Goal: Task Accomplishment & Management: Use online tool/utility

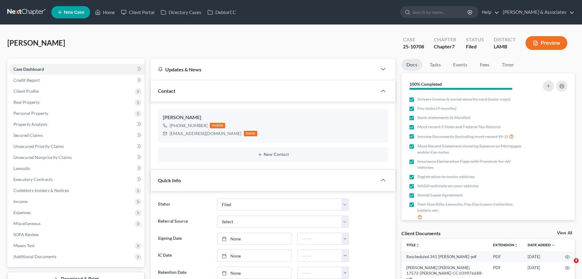
select select "8"
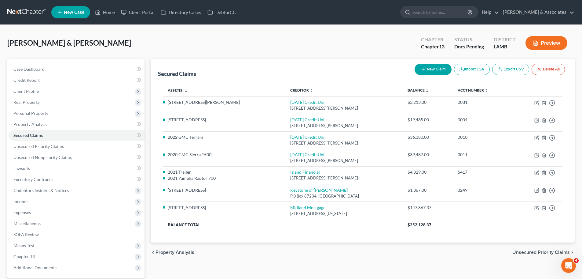
click at [16, 10] on link at bounding box center [26, 12] width 39 height 11
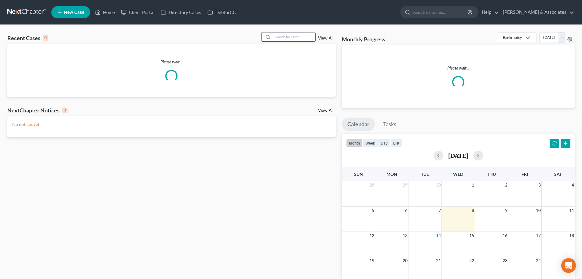
click at [282, 35] on input "search" at bounding box center [294, 36] width 43 height 9
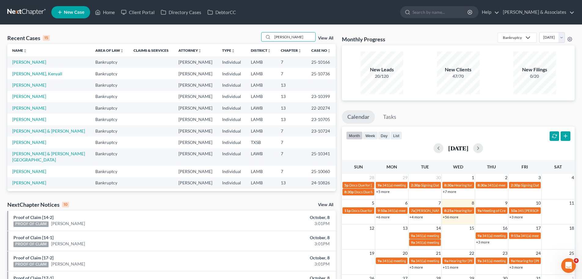
type input "williams"
click at [22, 81] on td "Williams, Toby" at bounding box center [48, 84] width 83 height 11
click at [22, 83] on link "Williams, Toby" at bounding box center [29, 84] width 34 height 5
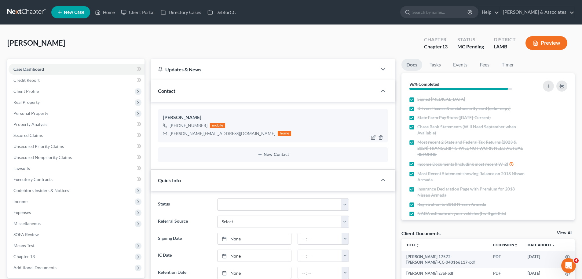
scroll to position [765, 0]
click at [22, 13] on link at bounding box center [26, 12] width 39 height 11
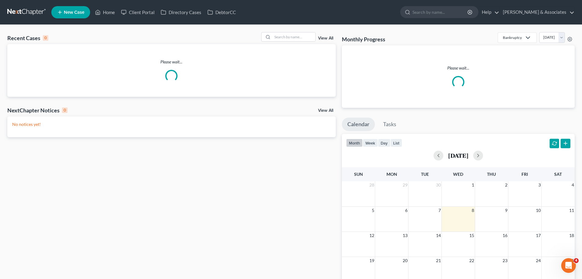
click at [303, 31] on div "Recent Cases 0 View All Please wait... NextChapter Notices 0 View All No notice…" at bounding box center [291, 187] width 582 height 325
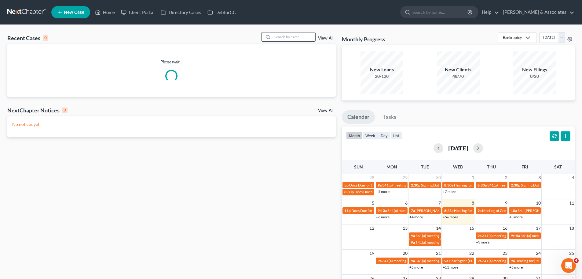
click at [303, 33] on input "search" at bounding box center [294, 36] width 43 height 9
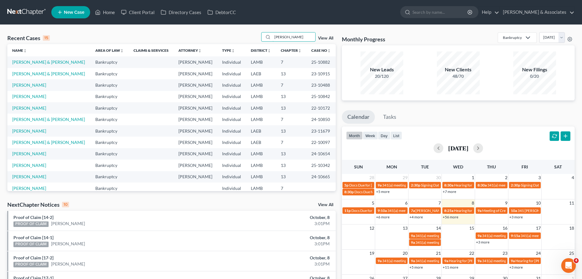
type input "lee"
click at [31, 95] on td "Lee, Leon" at bounding box center [48, 96] width 83 height 11
click at [26, 96] on link "Lee, Leon" at bounding box center [29, 96] width 34 height 5
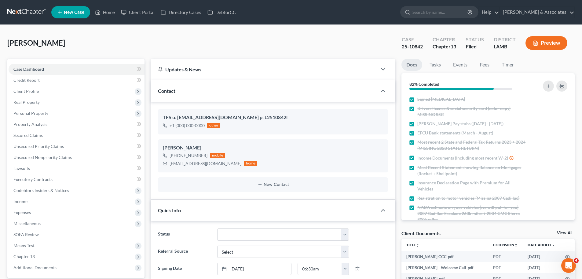
scroll to position [31, 0]
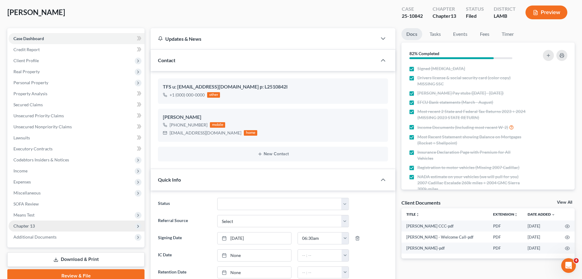
click at [24, 221] on span "Chapter 13" at bounding box center [77, 225] width 136 height 11
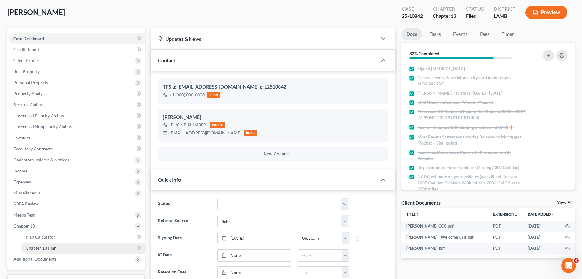
click at [76, 250] on link "Chapter 13 Plan" at bounding box center [83, 247] width 124 height 11
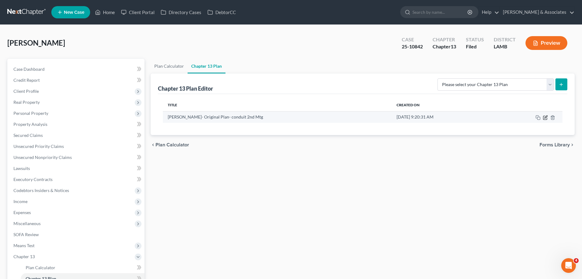
click at [544, 118] on icon "button" at bounding box center [546, 118] width 4 height 4
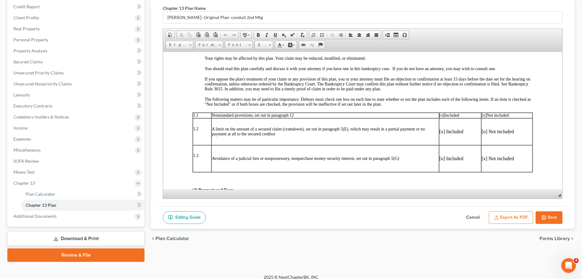
scroll to position [79, 0]
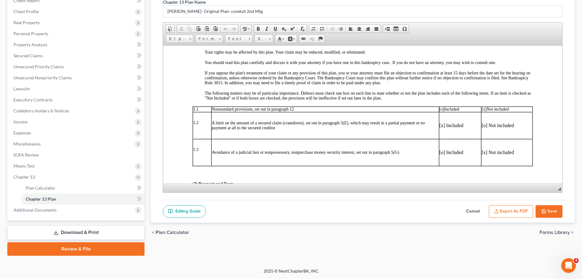
click at [513, 205] on button "Export as PDF" at bounding box center [511, 211] width 44 height 13
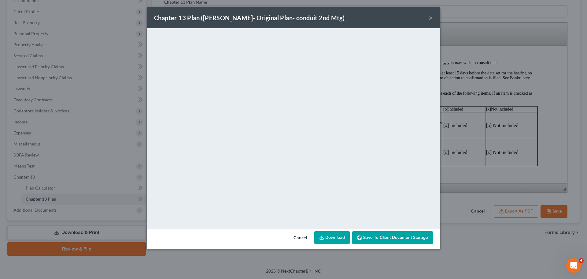
click at [340, 238] on link "Download" at bounding box center [331, 237] width 35 height 13
click at [430, 17] on button "×" at bounding box center [431, 17] width 4 height 7
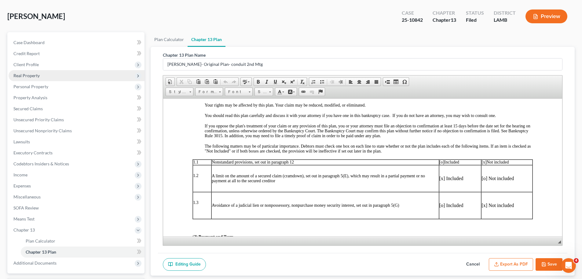
scroll to position [0, 0]
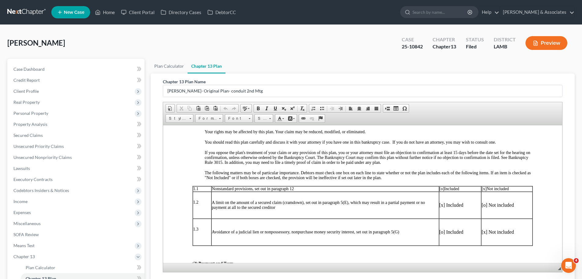
click at [31, 10] on link at bounding box center [26, 12] width 39 height 11
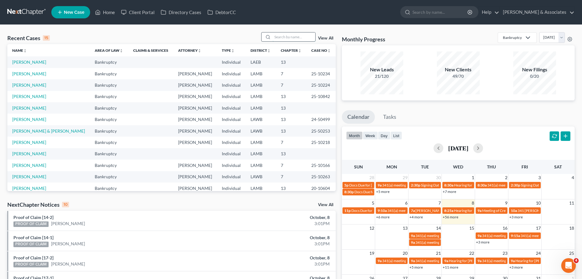
click at [297, 35] on input "search" at bounding box center [294, 36] width 43 height 9
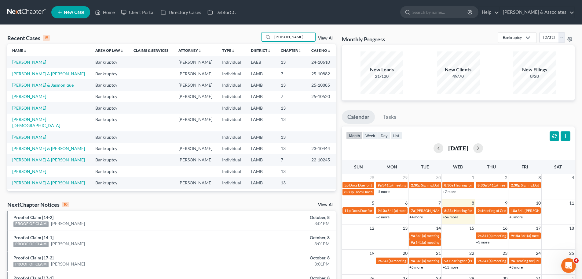
type input "jones"
click at [42, 84] on link "[PERSON_NAME] & Jasmonique" at bounding box center [42, 84] width 61 height 5
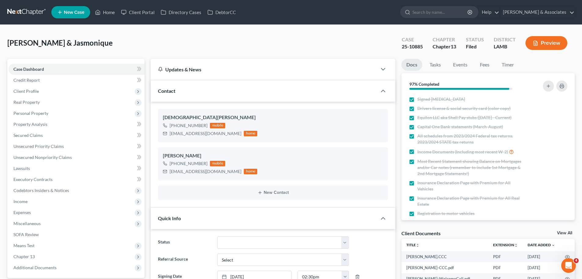
click at [28, 13] on link at bounding box center [26, 12] width 39 height 11
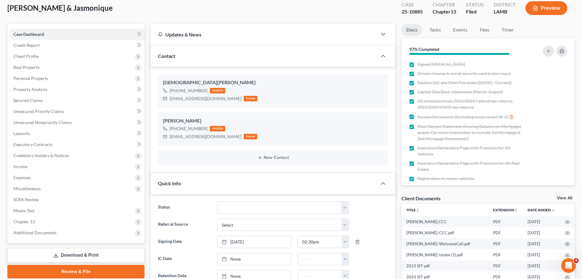
scroll to position [153, 0]
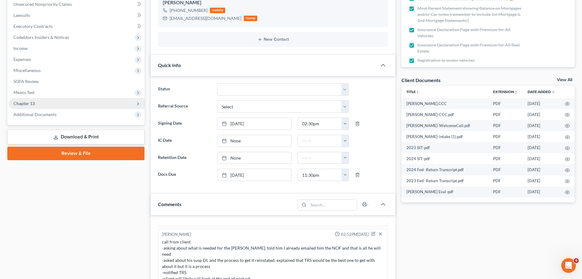
click at [48, 102] on span "Chapter 13" at bounding box center [77, 103] width 136 height 11
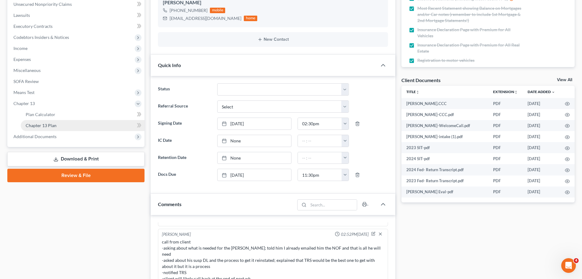
click at [63, 128] on link "Chapter 13 Plan" at bounding box center [83, 125] width 124 height 11
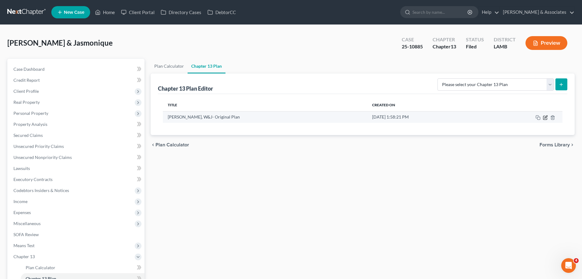
click at [544, 119] on icon "button" at bounding box center [546, 118] width 4 height 4
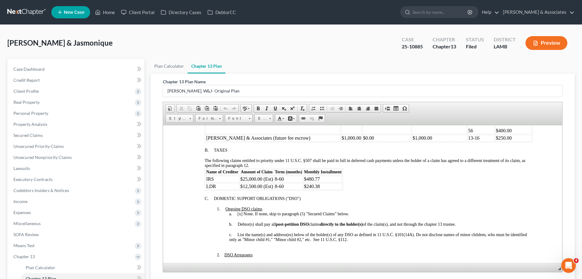
scroll to position [79, 0]
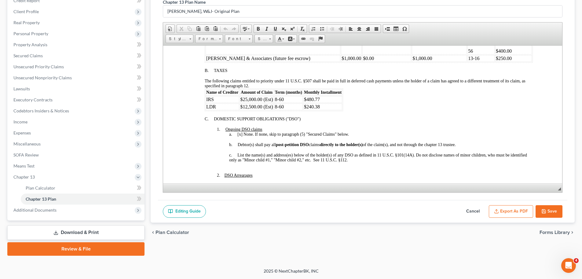
click at [517, 214] on button "Export as PDF" at bounding box center [511, 211] width 44 height 13
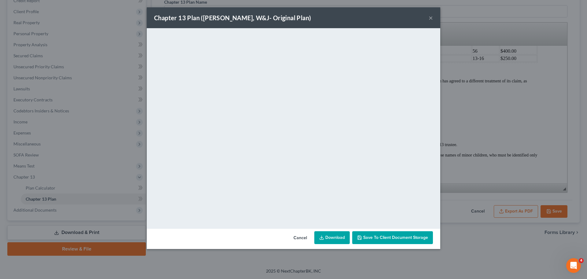
click at [337, 236] on link "Download" at bounding box center [331, 237] width 35 height 13
click at [429, 18] on button "×" at bounding box center [431, 17] width 4 height 7
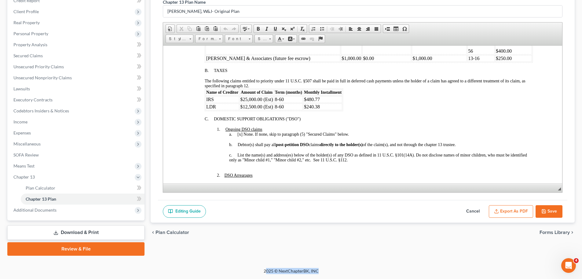
drag, startPoint x: 347, startPoint y: 271, endPoint x: 266, endPoint y: 271, distance: 81.0
click at [266, 271] on div "2025 © NextChapterBK, INC" at bounding box center [291, 272] width 349 height 11
click at [264, 270] on div "2025 © NextChapterBK, INC" at bounding box center [291, 272] width 349 height 11
drag, startPoint x: 264, startPoint y: 270, endPoint x: 323, endPoint y: 271, distance: 59.6
click at [323, 271] on div "2025 © NextChapterBK, INC" at bounding box center [291, 272] width 349 height 11
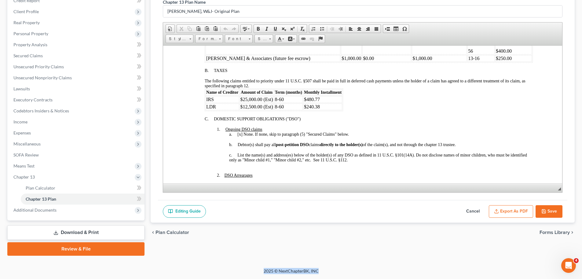
click at [326, 271] on div "2025 © NextChapterBK, INC" at bounding box center [291, 272] width 349 height 11
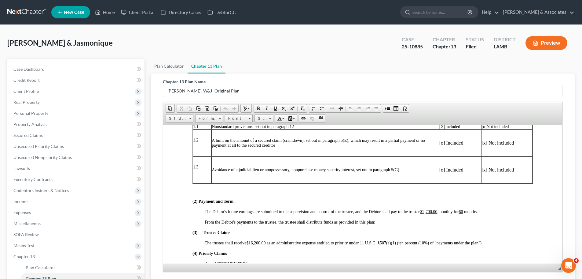
scroll to position [153, 0]
click at [21, 4] on nav "Home New Case Client Portal Directory Cases DebtorCC Diment & Associates ccd@di…" at bounding box center [291, 12] width 582 height 24
click at [25, 11] on link at bounding box center [26, 12] width 39 height 11
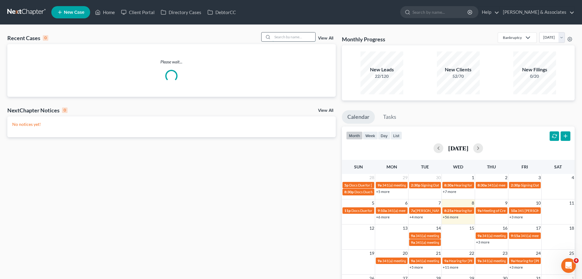
click at [290, 40] on input "search" at bounding box center [294, 36] width 43 height 9
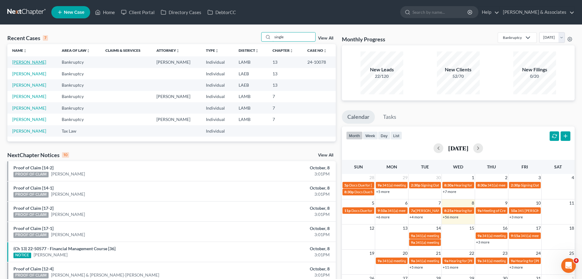
type input "single"
click at [15, 62] on link "[PERSON_NAME]" at bounding box center [29, 61] width 34 height 5
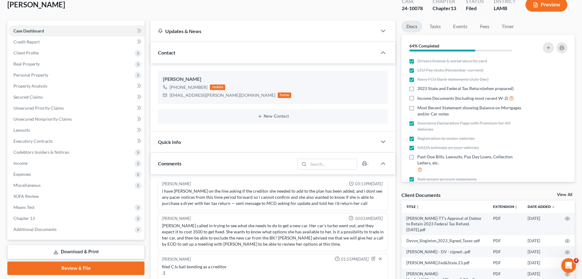
scroll to position [245, 0]
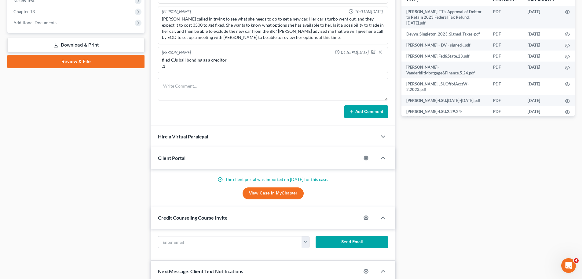
click at [507, 249] on div "Docs Tasks Events Fees Timer 64% Completed Nothing here yet! Drivers license & …" at bounding box center [488, 116] width 179 height 605
click at [493, 267] on div "Docs Tasks Events Fees Timer 64% Completed Nothing here yet! Drivers license & …" at bounding box center [488, 116] width 179 height 605
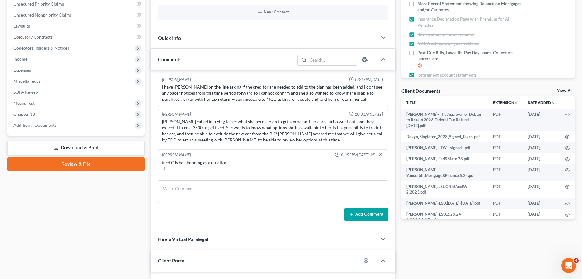
scroll to position [153, 0]
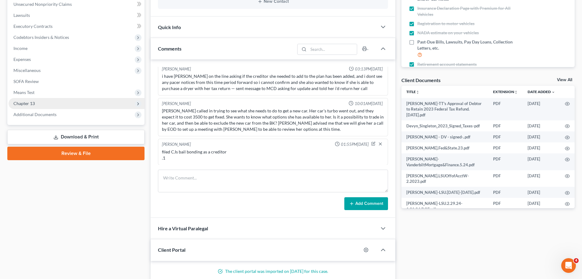
click at [29, 104] on span "Chapter 13" at bounding box center [23, 103] width 21 height 5
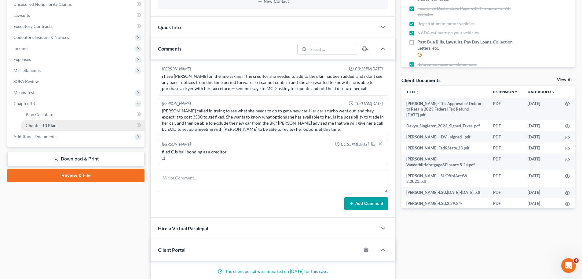
click at [33, 124] on span "Chapter 13 Plan" at bounding box center [41, 125] width 31 height 5
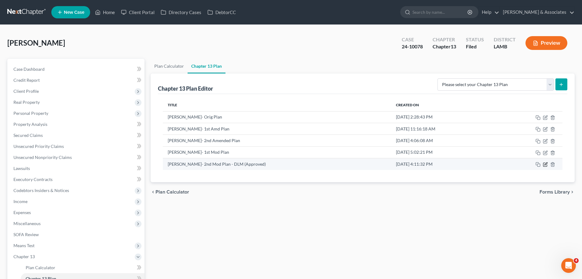
click at [547, 165] on icon "button" at bounding box center [545, 164] width 5 height 5
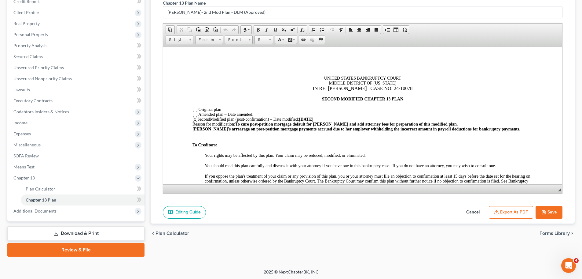
scroll to position [79, 0]
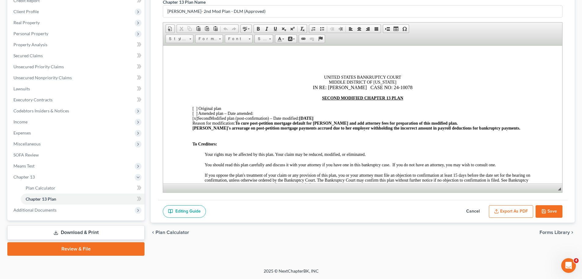
click at [510, 215] on button "Export as PDF" at bounding box center [511, 211] width 44 height 13
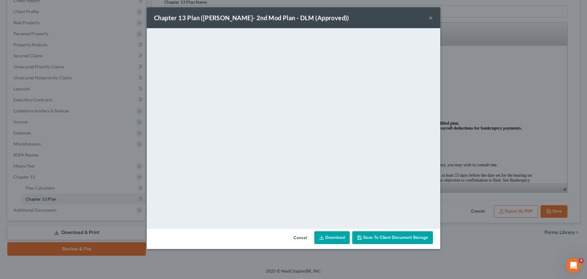
click at [431, 18] on button "×" at bounding box center [431, 17] width 4 height 7
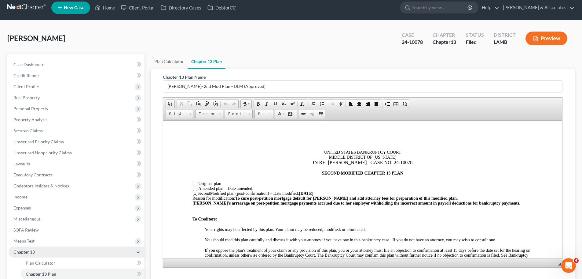
scroll to position [0, 0]
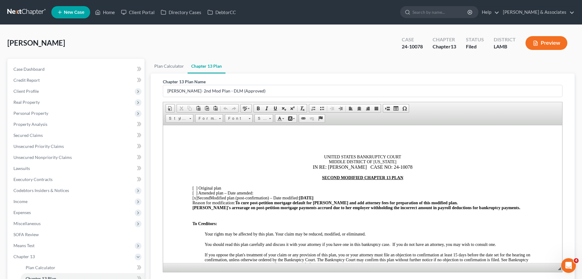
click at [31, 7] on link at bounding box center [26, 12] width 39 height 11
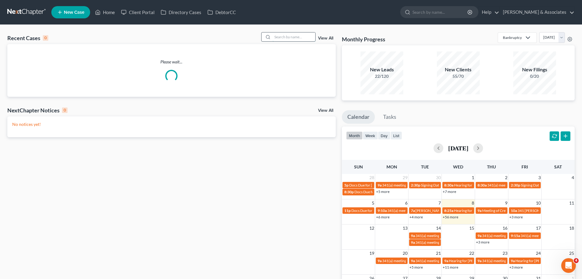
click at [279, 36] on input "search" at bounding box center [294, 36] width 43 height 9
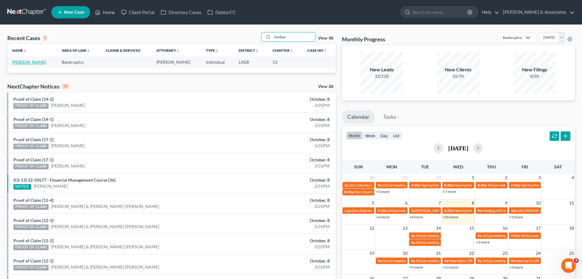
type input "lombar"
click at [33, 60] on link "[PERSON_NAME]" at bounding box center [29, 61] width 34 height 5
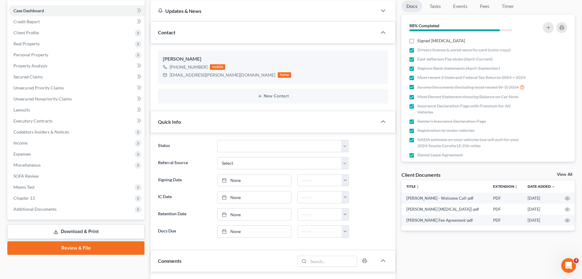
scroll to position [61, 0]
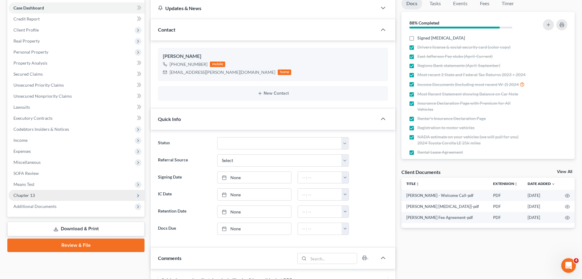
click at [30, 197] on span "Chapter 13" at bounding box center [23, 194] width 21 height 5
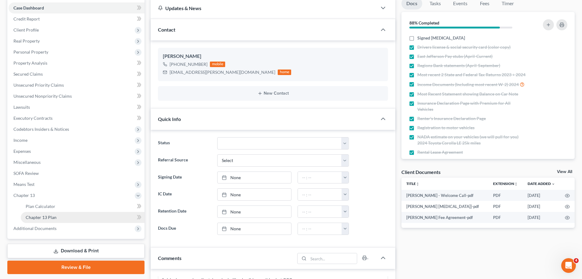
click at [88, 221] on link "Chapter 13 Plan" at bounding box center [83, 217] width 124 height 11
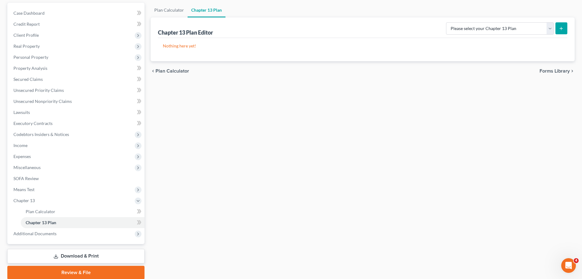
scroll to position [61, 0]
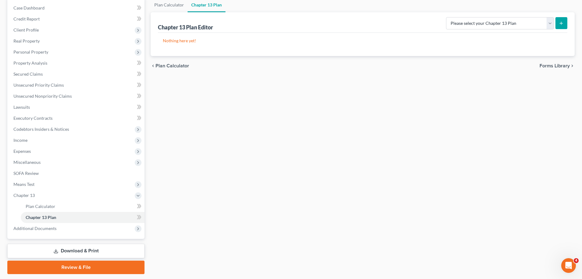
click at [44, 251] on link "Download & Print" at bounding box center [75, 250] width 137 height 14
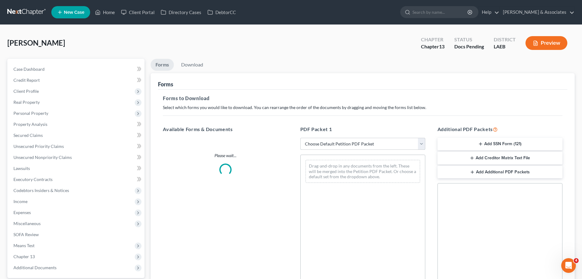
click at [397, 146] on select "Choose Default Petition PDF Packet Complete Bankruptcy Petition (all forms and …" at bounding box center [363, 144] width 125 height 12
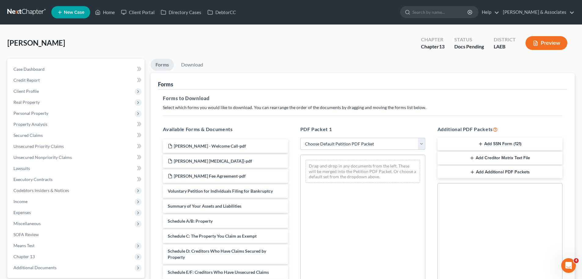
select select "0"
click at [301, 138] on select "Choose Default Petition PDF Packet Complete Bankruptcy Petition (all forms and …" at bounding box center [363, 144] width 125 height 12
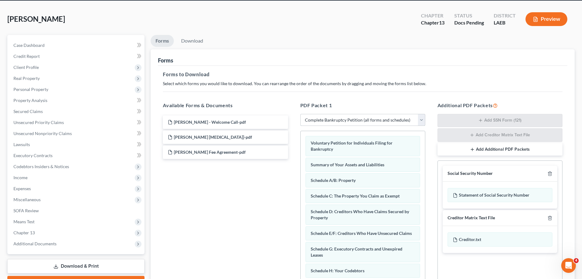
scroll to position [61, 0]
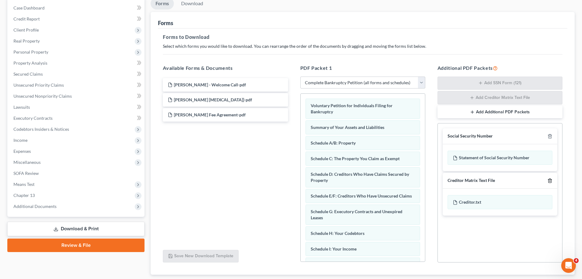
click at [549, 182] on icon "button" at bounding box center [550, 180] width 5 height 5
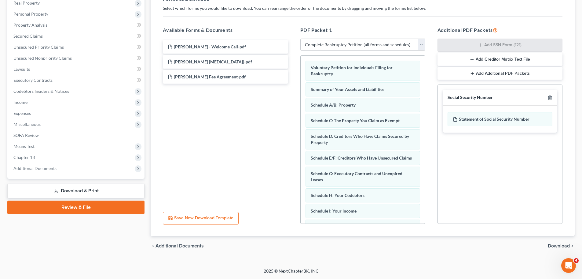
click at [556, 244] on span "Download" at bounding box center [559, 245] width 22 height 5
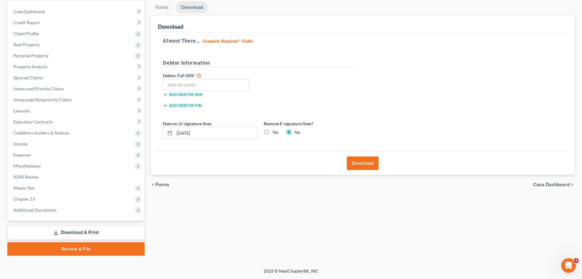
scroll to position [57, 0]
click at [272, 132] on label "Yes" at bounding box center [275, 132] width 6 height 6
click at [275, 132] on input "Yes" at bounding box center [277, 131] width 4 height 4
radio input "true"
radio input "false"
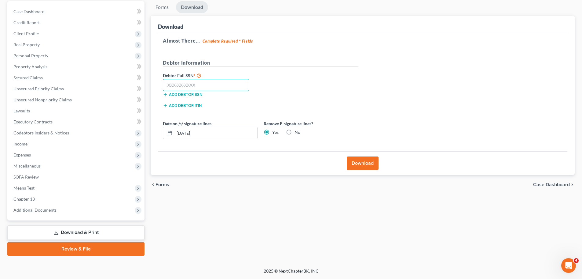
click at [218, 84] on input "text" at bounding box center [206, 85] width 87 height 12
click at [211, 82] on input "text" at bounding box center [206, 85] width 87 height 12
type input "435-35-7365"
click at [358, 165] on button "Download" at bounding box center [363, 162] width 32 height 13
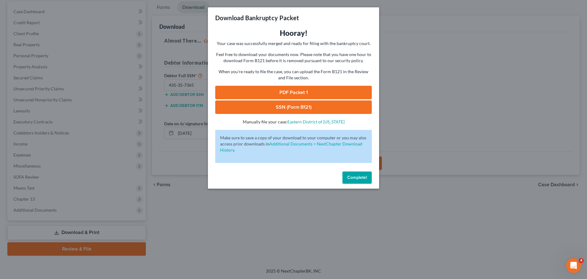
click at [306, 112] on link "SSN (Form B121)" at bounding box center [293, 106] width 157 height 13
click at [311, 95] on link "PDF Packet 1" at bounding box center [293, 92] width 157 height 13
click at [355, 182] on button "Complete!" at bounding box center [356, 177] width 29 height 12
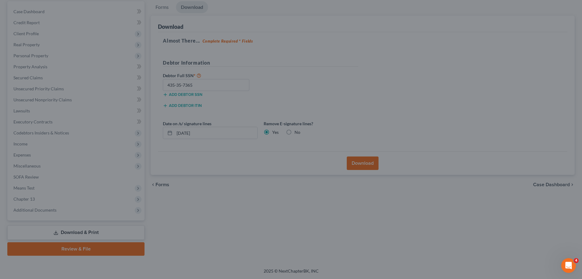
click at [334, 211] on div "Forms Download Forms Forms to Download Select which forms you would like to dow…" at bounding box center [363, 128] width 430 height 254
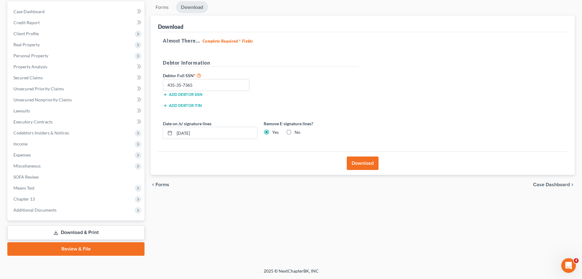
scroll to position [0, 0]
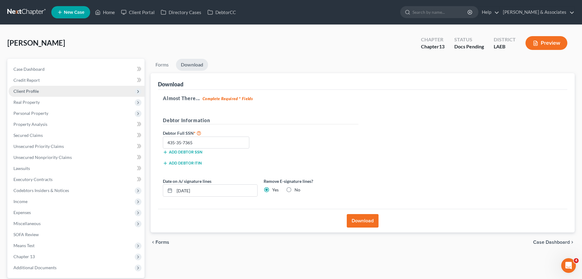
click at [47, 89] on span "Client Profile" at bounding box center [77, 91] width 136 height 11
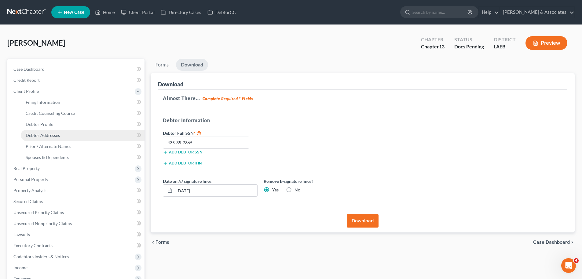
click at [42, 135] on span "Debtor Addresses" at bounding box center [43, 134] width 34 height 5
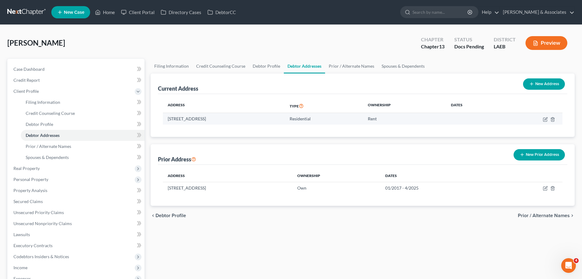
drag, startPoint x: 167, startPoint y: 120, endPoint x: 208, endPoint y: 123, distance: 41.1
click at [208, 123] on td "3800 Grandlake Blvd, Apt F106, Kenner, LA 70065" at bounding box center [224, 119] width 122 height 12
copy td "3800 Grandlake Blvd"
drag, startPoint x: 209, startPoint y: 119, endPoint x: 226, endPoint y: 118, distance: 16.8
click at [226, 118] on td "3800 Grandlake Blvd, Apt F106, Kenner, LA 70065" at bounding box center [224, 119] width 122 height 12
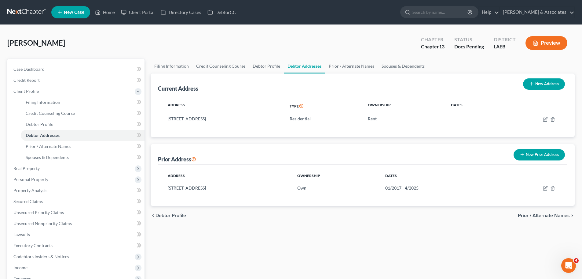
copy td "Apt F106"
drag, startPoint x: 249, startPoint y: 117, endPoint x: 266, endPoint y: 118, distance: 16.6
click at [266, 118] on td "3800 Grandlake Blvd, Apt F106, Kenner, LA 70065" at bounding box center [224, 119] width 122 height 12
copy td "70065"
click at [96, 69] on link "Case Dashboard" at bounding box center [77, 69] width 136 height 11
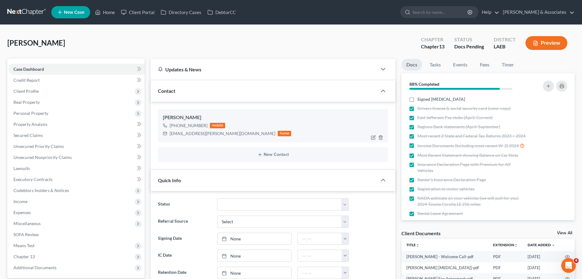
scroll to position [147, 0]
drag, startPoint x: 170, startPoint y: 134, endPoint x: 221, endPoint y: 136, distance: 50.8
click at [221, 136] on div "c-lombardino@hotmail.com" at bounding box center [223, 133] width 106 height 6
click at [26, 112] on span "Personal Property" at bounding box center [30, 112] width 35 height 5
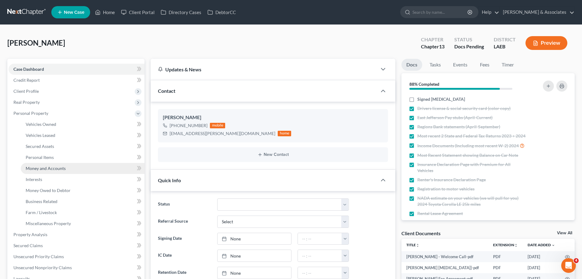
click at [62, 169] on span "Money and Accounts" at bounding box center [46, 167] width 40 height 5
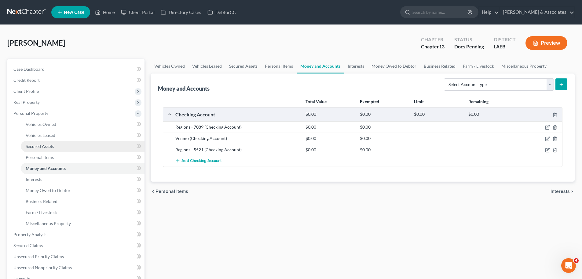
scroll to position [31, 0]
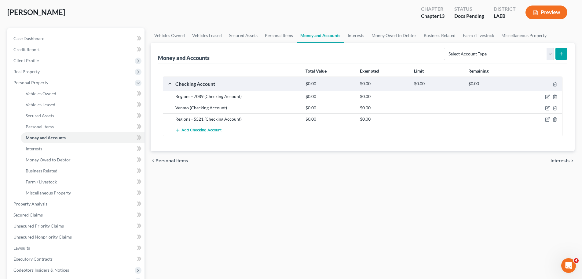
click at [242, 189] on div "Vehicles Owned Vehicles Leased Secured Assets Personal Items Money and Accounts…" at bounding box center [363, 210] width 430 height 364
click at [214, 204] on div "Vehicles Owned Vehicles Leased Secured Assets Personal Items Money and Accounts…" at bounding box center [363, 210] width 430 height 364
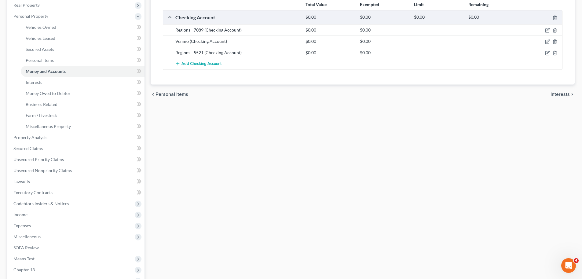
scroll to position [168, 0]
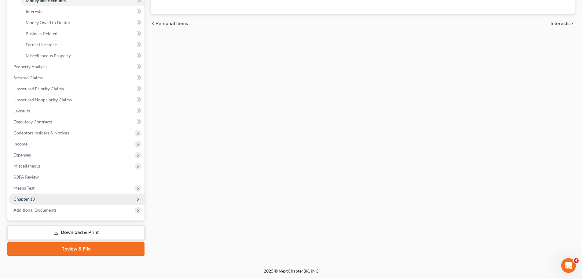
click at [21, 202] on span "Chapter 13" at bounding box center [77, 198] width 136 height 11
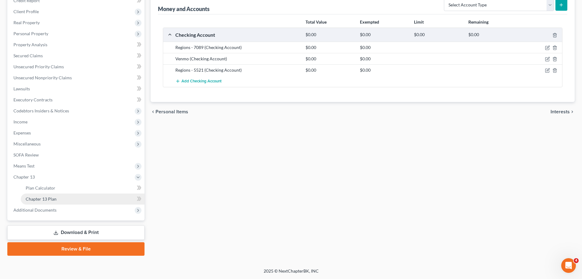
click at [57, 197] on link "Chapter 13 Plan" at bounding box center [83, 198] width 124 height 11
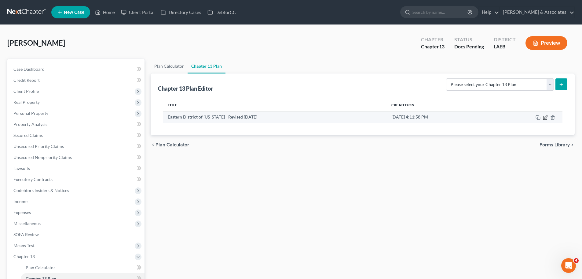
click at [545, 116] on icon "button" at bounding box center [545, 117] width 5 height 5
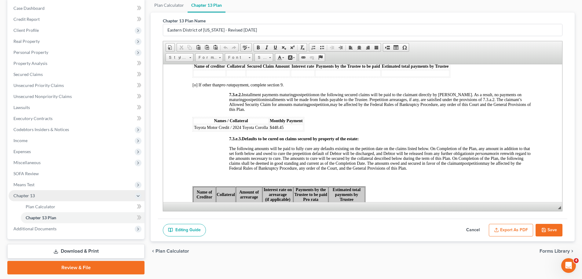
scroll to position [61, 0]
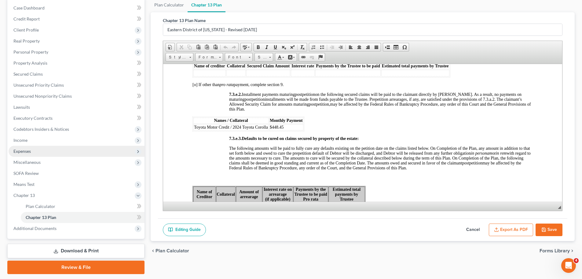
click at [29, 148] on span "Expenses" at bounding box center [21, 150] width 17 height 5
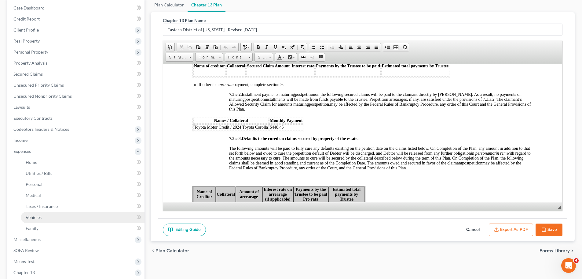
click at [44, 213] on link "Vehicles" at bounding box center [83, 217] width 124 height 11
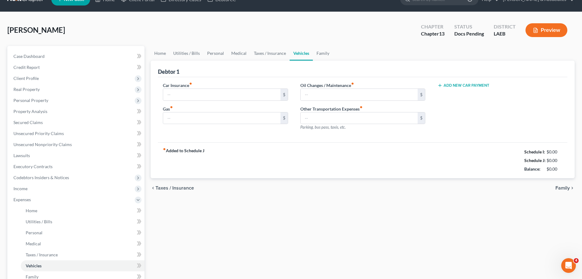
type input "195.00"
type input "250.00"
type input "0.00"
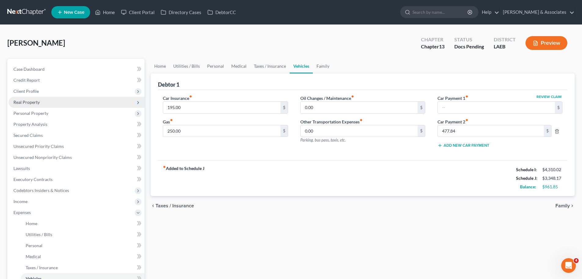
click at [34, 103] on span "Real Property" at bounding box center [26, 101] width 26 height 5
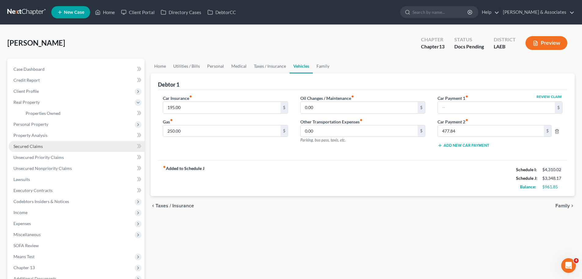
click at [40, 145] on span "Secured Claims" at bounding box center [27, 145] width 29 height 5
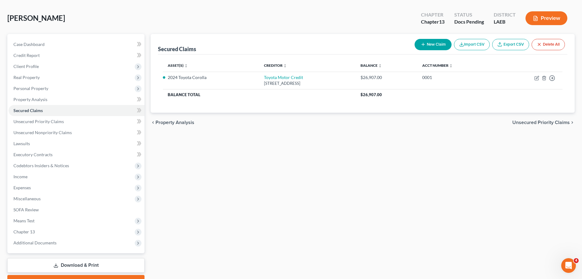
scroll to position [57, 0]
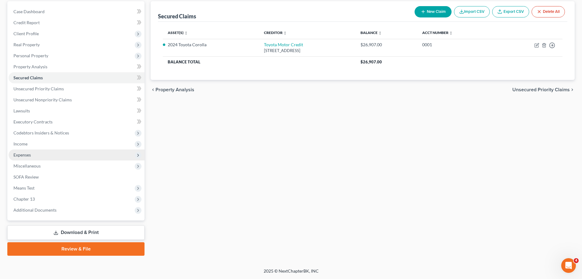
click at [36, 156] on span "Expenses" at bounding box center [77, 154] width 136 height 11
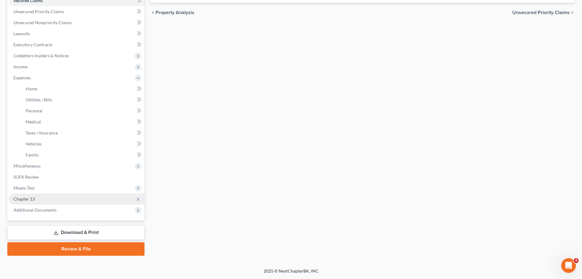
click at [26, 200] on span "Chapter 13" at bounding box center [23, 198] width 21 height 5
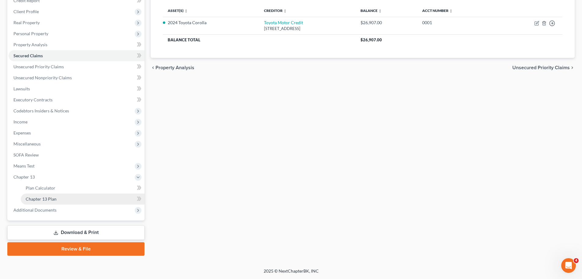
click at [38, 197] on span "Chapter 13 Plan" at bounding box center [41, 198] width 31 height 5
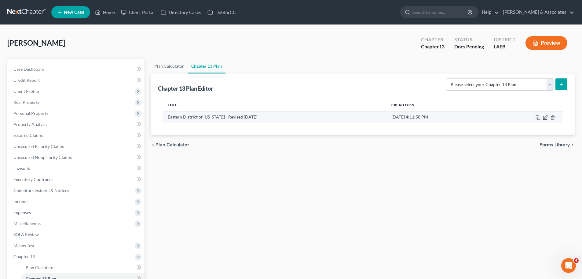
click at [546, 116] on icon "button" at bounding box center [545, 117] width 5 height 5
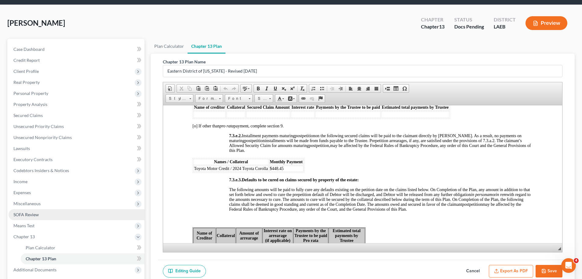
scroll to position [31, 0]
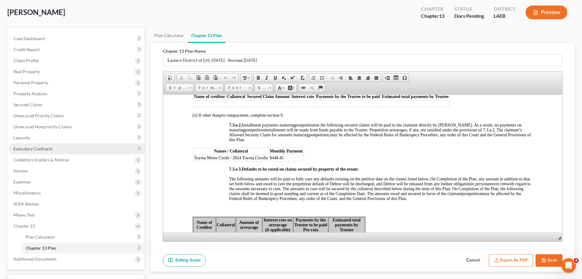
drag, startPoint x: 31, startPoint y: 150, endPoint x: 101, endPoint y: 143, distance: 71.2
click at [31, 150] on span "Executory Contracts" at bounding box center [32, 148] width 39 height 5
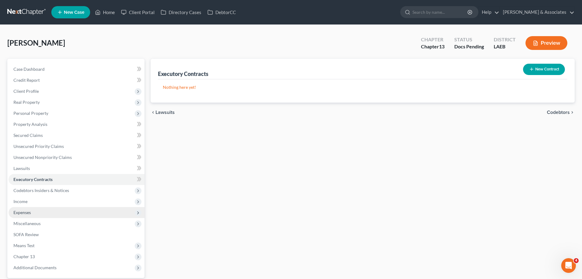
click at [40, 210] on span "Expenses" at bounding box center [77, 212] width 136 height 11
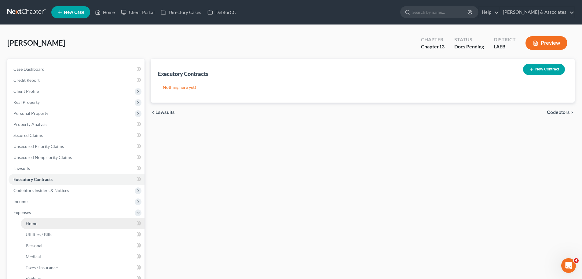
click at [46, 219] on link "Home" at bounding box center [83, 223] width 124 height 11
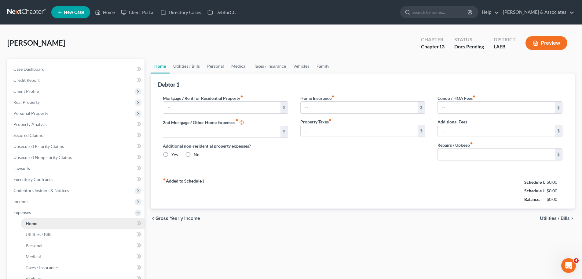
type input "1,025.00"
type input "0.00"
radio input "true"
type input "56.33"
type input "0.00"
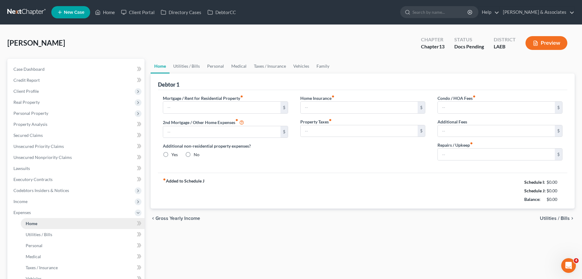
type input "0.00"
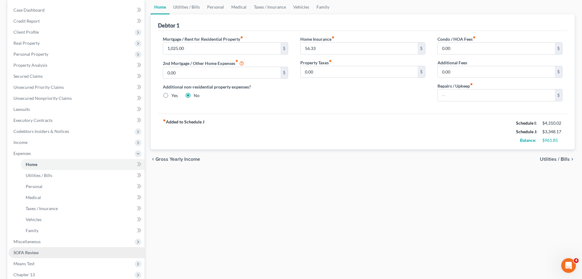
scroll to position [135, 0]
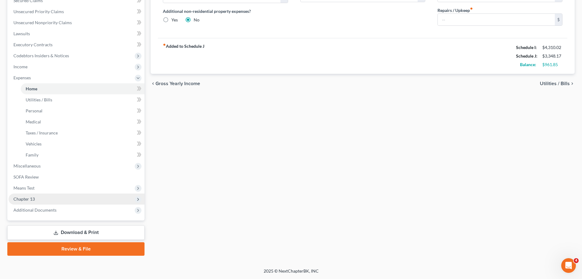
click at [35, 201] on span "Chapter 13" at bounding box center [77, 198] width 136 height 11
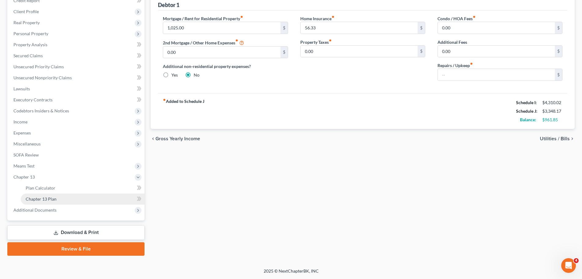
click at [56, 204] on link "Chapter 13 Plan" at bounding box center [83, 198] width 124 height 11
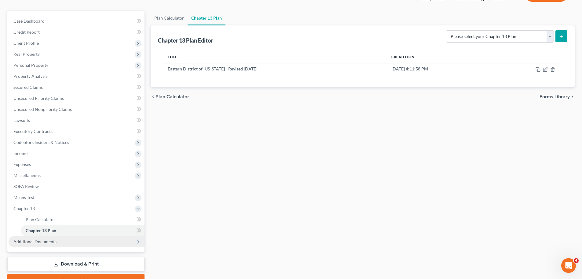
scroll to position [79, 0]
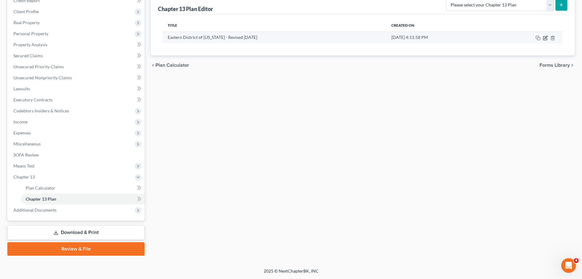
click at [547, 37] on icon "button" at bounding box center [546, 37] width 3 height 3
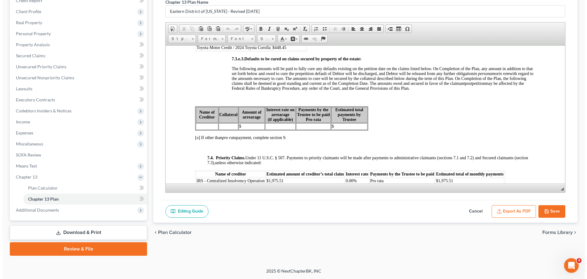
scroll to position [1620, 0]
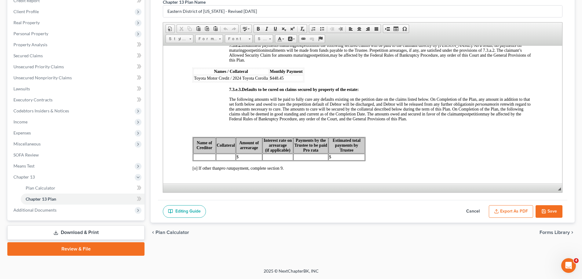
click at [511, 210] on button "Export as PDF" at bounding box center [511, 211] width 44 height 13
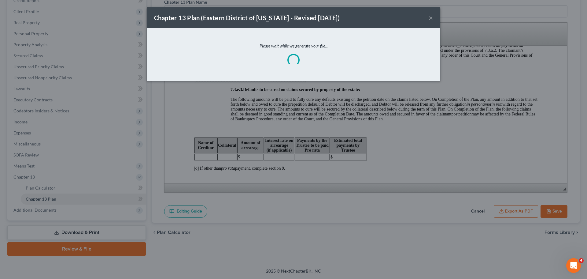
scroll to position [1610, 0]
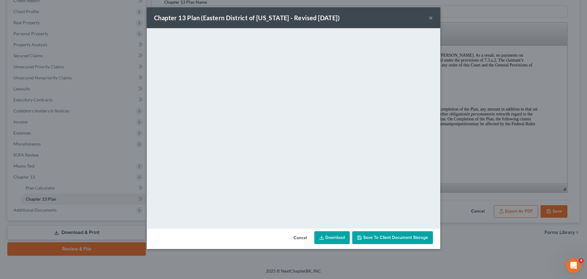
click at [337, 238] on link "Download" at bounding box center [331, 237] width 35 height 13
click at [428, 18] on div "Chapter 13 Plan (Eastern District of Louisiana - Revised 05/05/2020) ×" at bounding box center [293, 17] width 293 height 21
click at [431, 18] on button "×" at bounding box center [431, 17] width 4 height 7
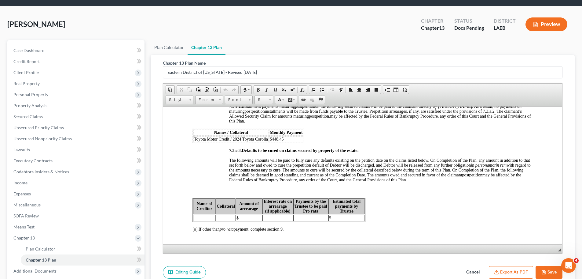
scroll to position [0, 0]
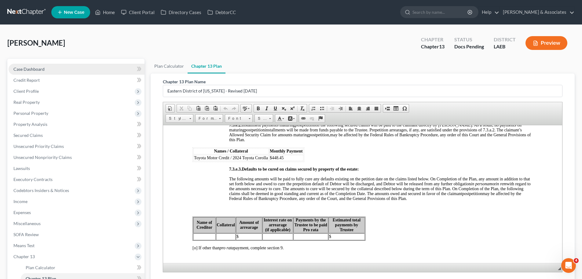
click at [30, 72] on link "Case Dashboard" at bounding box center [77, 69] width 136 height 11
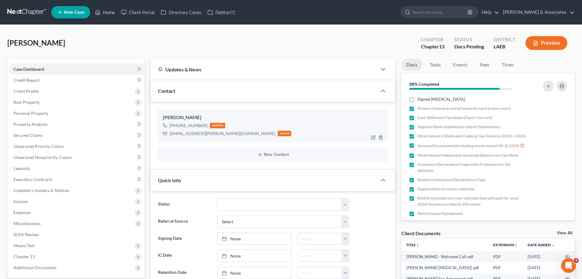
scroll to position [147, 0]
click at [190, 136] on div "c-lombardino@hotmail.com" at bounding box center [223, 133] width 106 height 6
click at [191, 134] on div "c-lombardino@hotmail.com" at bounding box center [223, 133] width 106 height 6
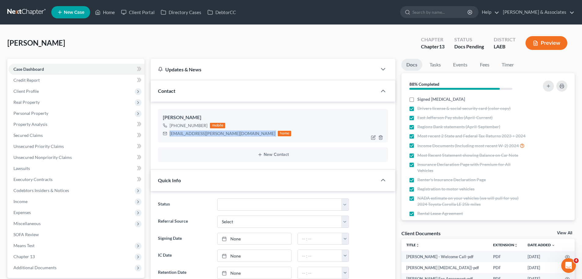
copy div "c-lombardino@hotmail.com"
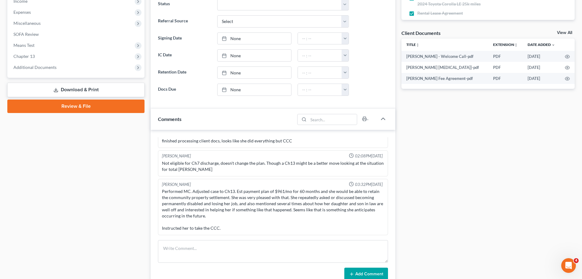
scroll to position [245, 0]
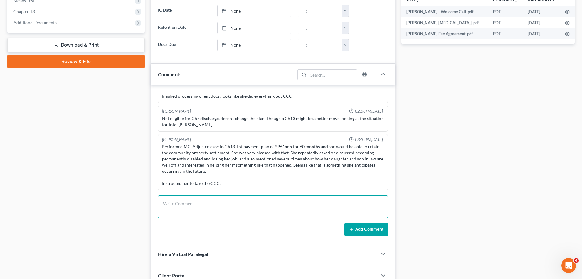
click at [186, 207] on textarea at bounding box center [273, 206] width 230 height 23
type textarea "prepared and sent signing packet .1"
click at [386, 231] on button "Add Comment" at bounding box center [367, 229] width 44 height 13
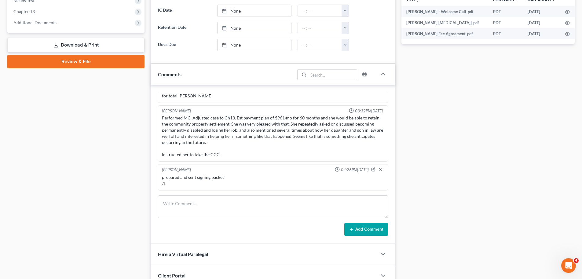
scroll to position [31, 0]
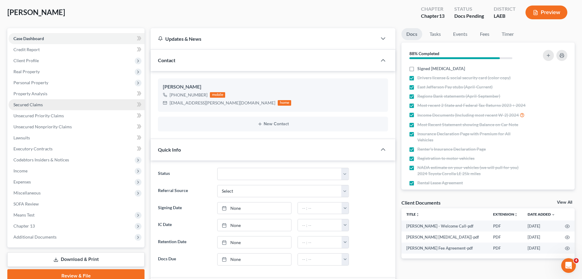
drag, startPoint x: 34, startPoint y: 85, endPoint x: 47, endPoint y: 102, distance: 21.4
click at [34, 85] on span "Personal Property" at bounding box center [77, 82] width 136 height 11
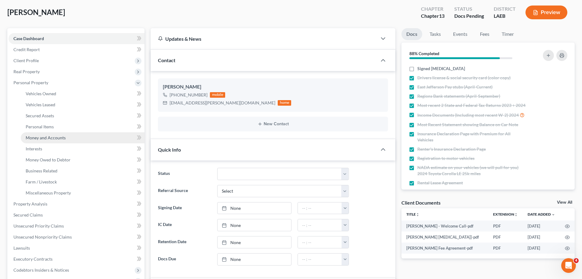
click at [55, 137] on span "Money and Accounts" at bounding box center [46, 137] width 40 height 5
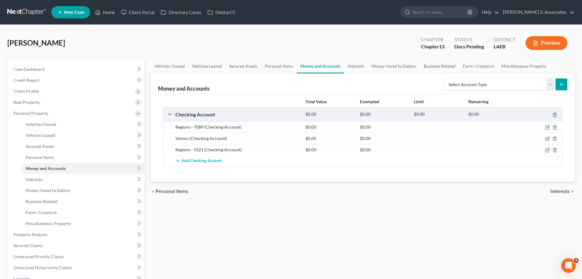
click at [301, 175] on div "Total Value Exempted Limit Remaining Checking Account $0.00 $0.00 $0.00 $0.00 R…" at bounding box center [363, 137] width 410 height 87
click at [546, 139] on icon "button" at bounding box center [547, 138] width 5 height 5
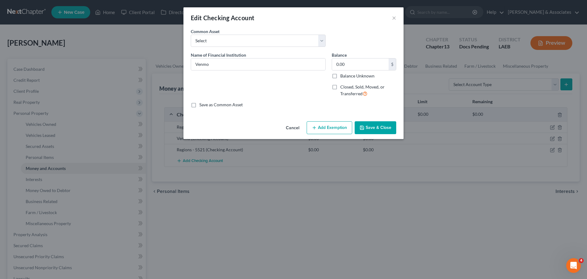
click at [364, 120] on div "Cancel Add Exemption Save & Close" at bounding box center [293, 129] width 220 height 20
click at [364, 126] on icon "button" at bounding box center [362, 127] width 5 height 5
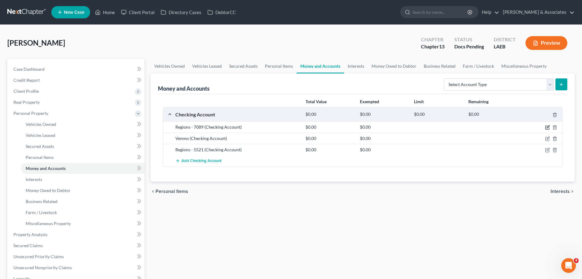
click at [547, 125] on icon "button" at bounding box center [547, 127] width 5 height 5
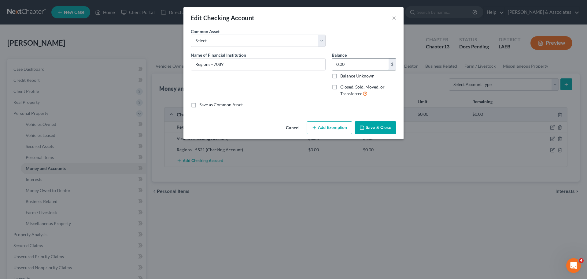
click at [351, 61] on input "0.00" at bounding box center [360, 64] width 57 height 12
type input "70.22"
click at [389, 124] on button "Save & Close" at bounding box center [376, 127] width 42 height 13
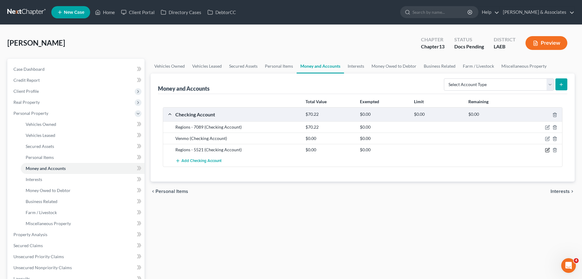
click at [548, 152] on icon "button" at bounding box center [547, 149] width 5 height 5
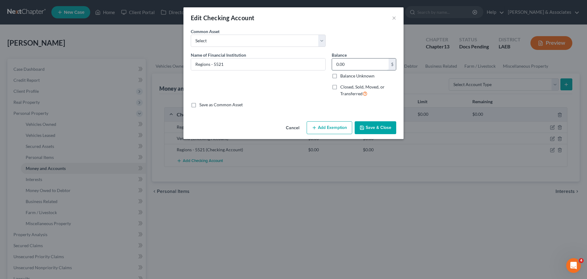
click at [352, 64] on input "0.00" at bounding box center [360, 64] width 57 height 12
type input "45.03"
click at [380, 128] on button "Save & Close" at bounding box center [376, 127] width 42 height 13
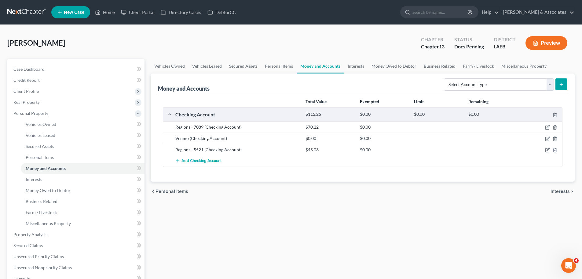
click at [376, 213] on div "Vehicles Owned Vehicles Leased Secured Assets Personal Items Money and Accounts…" at bounding box center [363, 241] width 430 height 364
click at [30, 64] on link "Case Dashboard" at bounding box center [77, 69] width 136 height 11
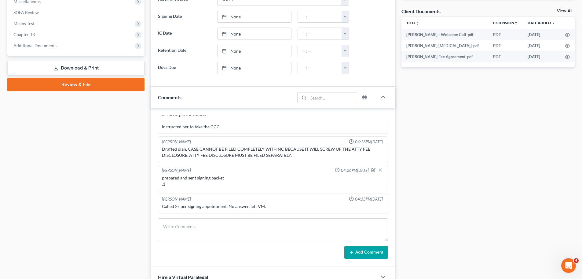
scroll to position [275, 0]
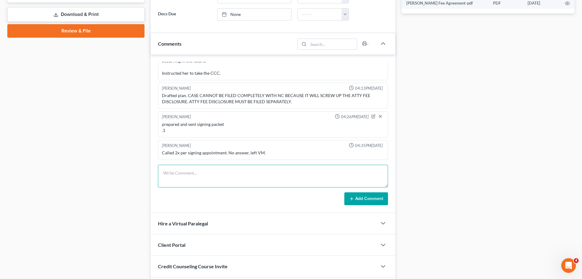
click at [244, 178] on textarea at bounding box center [273, 175] width 230 height 23
type textarea "routing # 062000019"
click at [371, 200] on button "Add Comment" at bounding box center [367, 198] width 44 height 13
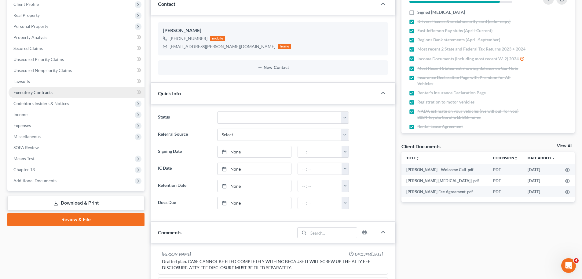
scroll to position [0, 0]
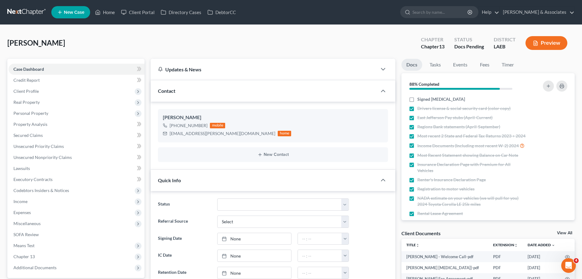
click at [33, 10] on link at bounding box center [26, 12] width 39 height 11
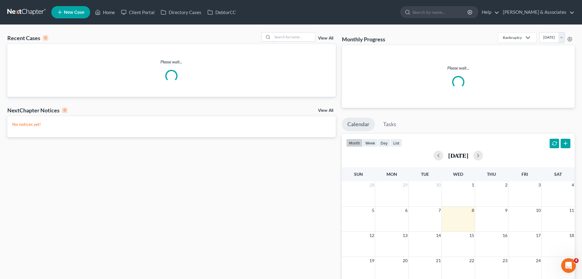
click at [300, 36] on input "search" at bounding box center [294, 36] width 43 height 9
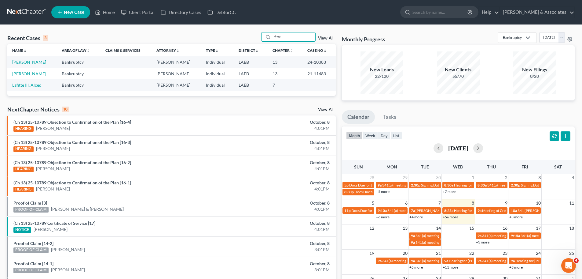
type input "fitte"
click at [23, 61] on link "[PERSON_NAME]" at bounding box center [29, 61] width 34 height 5
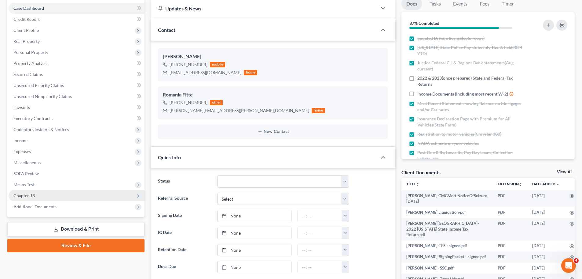
scroll to position [61, 0]
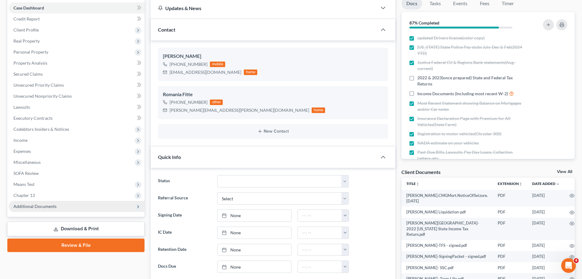
click at [37, 206] on span "Additional Documents" at bounding box center [34, 205] width 43 height 5
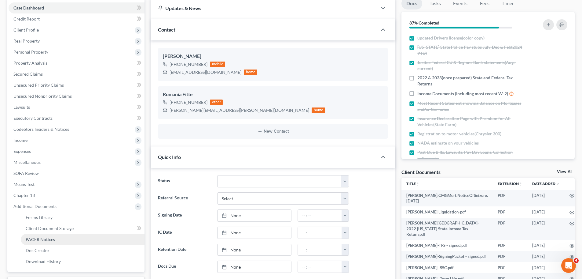
click at [56, 242] on link "PACER Notices" at bounding box center [83, 239] width 124 height 11
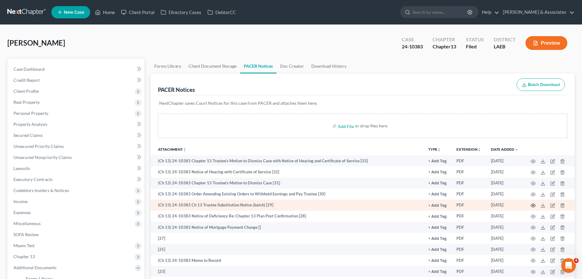
click at [533, 204] on icon "button" at bounding box center [533, 205] width 5 height 5
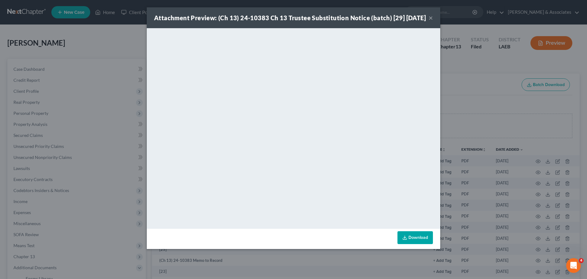
click at [430, 21] on button "×" at bounding box center [431, 17] width 4 height 7
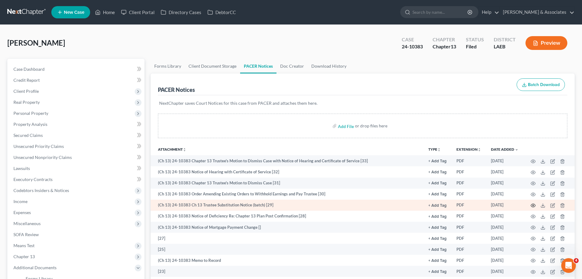
click at [533, 205] on icon "button" at bounding box center [533, 205] width 5 height 5
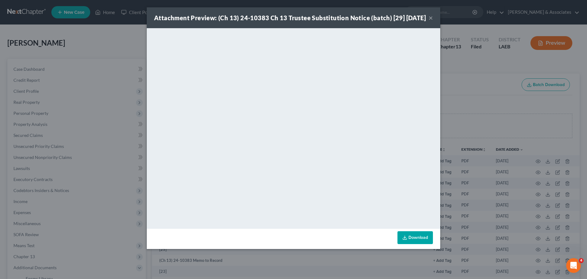
click at [430, 21] on button "×" at bounding box center [431, 17] width 4 height 7
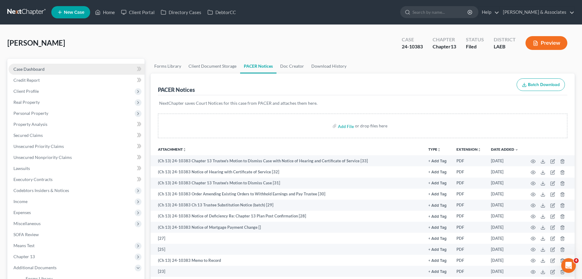
click at [78, 68] on link "Case Dashboard" at bounding box center [77, 69] width 136 height 11
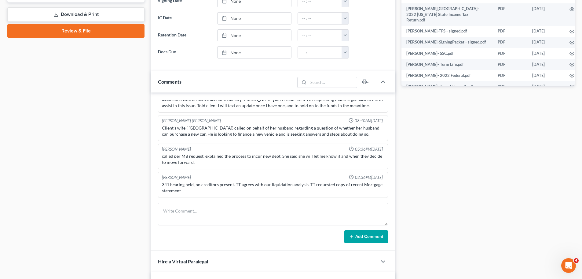
scroll to position [1872, 0]
click at [204, 211] on textarea at bounding box center [273, 213] width 230 height 23
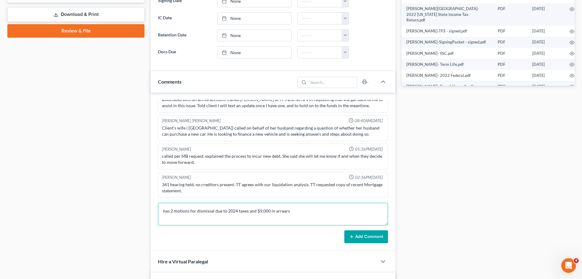
type textarea "has 2 motions for dismissal due to 2024 taxes and $9,000 in arrears"
click at [373, 235] on button "Add Comment" at bounding box center [367, 236] width 44 height 13
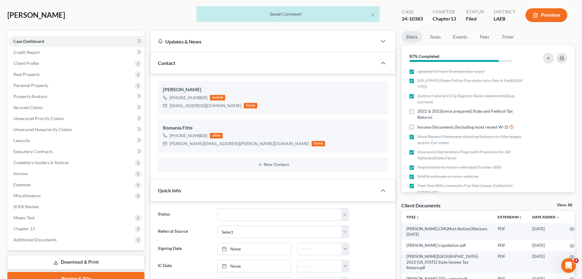
scroll to position [0, 0]
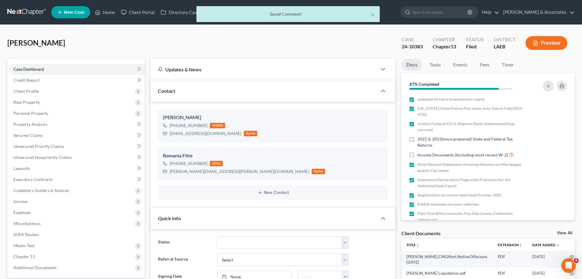
click at [20, 18] on div "× Saved Comment!" at bounding box center [288, 15] width 582 height 19
click at [23, 11] on div "× Saved Comment!" at bounding box center [288, 15] width 582 height 19
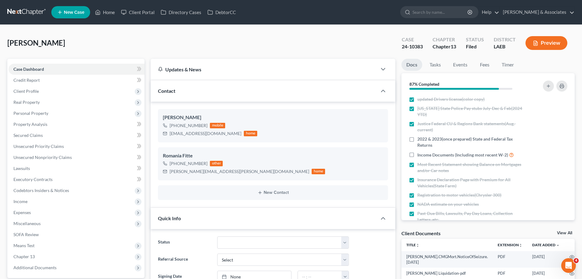
click at [17, 7] on link at bounding box center [26, 12] width 39 height 11
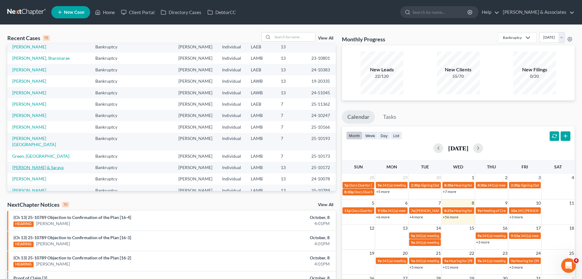
scroll to position [42, 0]
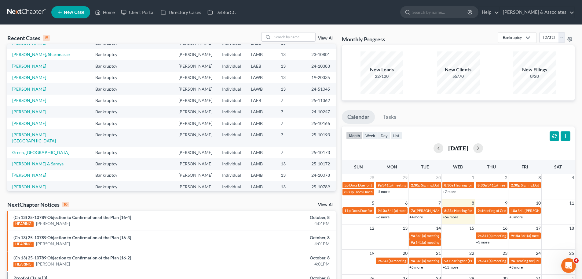
click at [33, 172] on link "[PERSON_NAME]" at bounding box center [29, 174] width 34 height 5
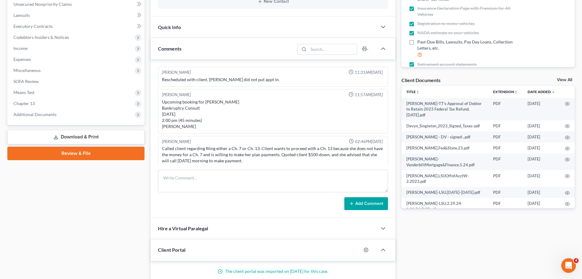
scroll to position [2414, 0]
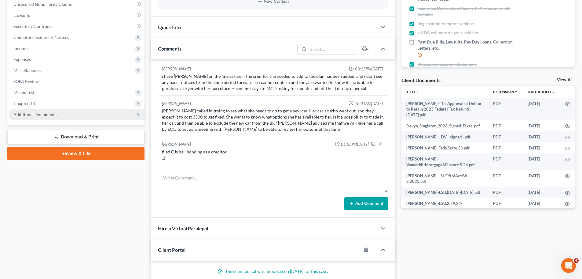
drag, startPoint x: 30, startPoint y: 116, endPoint x: 32, endPoint y: 119, distance: 3.5
click at [30, 116] on span "Additional Documents" at bounding box center [34, 114] width 43 height 5
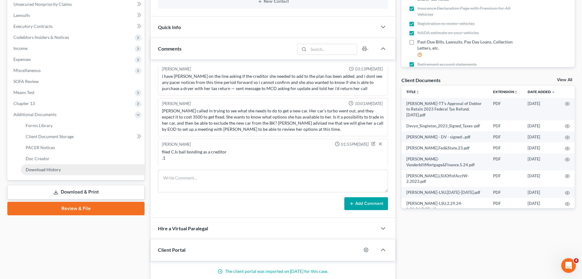
scroll to position [216, 0]
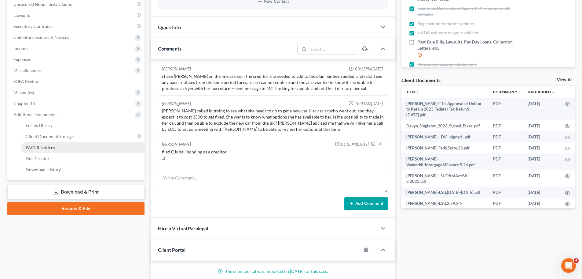
click at [49, 148] on span "PACER Notices" at bounding box center [40, 147] width 29 height 5
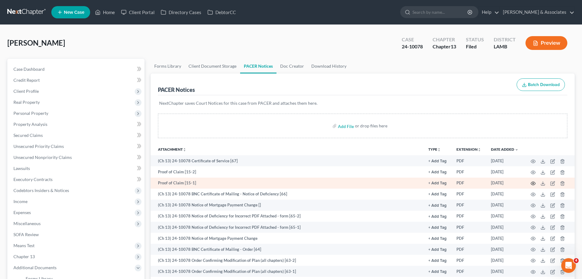
click at [532, 184] on icon "button" at bounding box center [533, 183] width 5 height 3
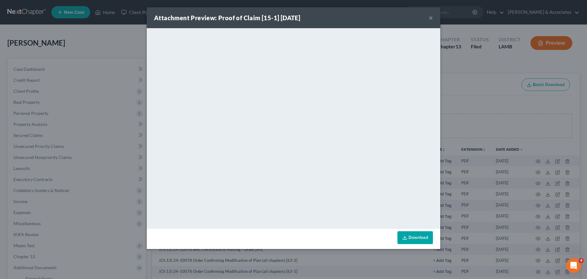
click at [430, 17] on button "×" at bounding box center [431, 17] width 4 height 7
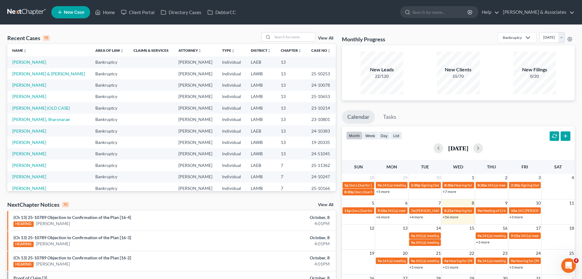
click at [281, 31] on div "Recent Cases 15 View All Name unfold_more expand_more expand_less Area of Law u…" at bounding box center [291, 227] width 582 height 404
click at [282, 34] on input "search" at bounding box center [294, 36] width 43 height 9
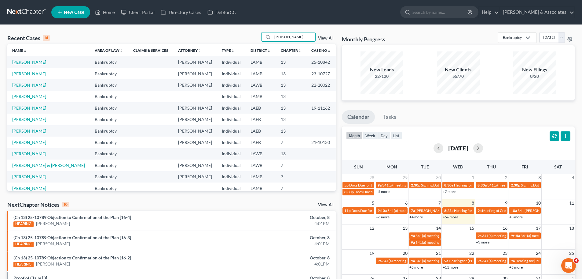
type input "[PERSON_NAME]"
click at [21, 63] on link "[PERSON_NAME]" at bounding box center [29, 61] width 34 height 5
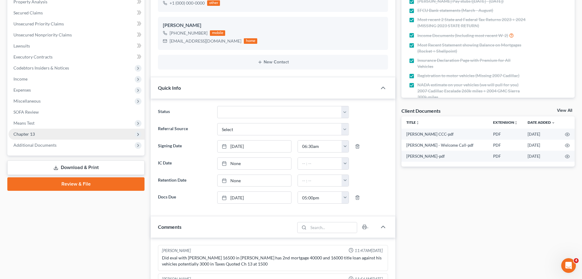
scroll to position [890, 0]
click at [23, 134] on span "Chapter 13" at bounding box center [23, 133] width 21 height 5
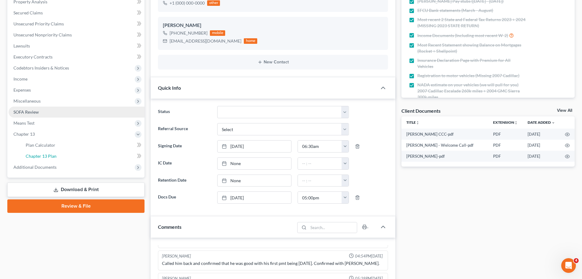
click at [87, 156] on link "Chapter 13 Plan" at bounding box center [83, 155] width 124 height 11
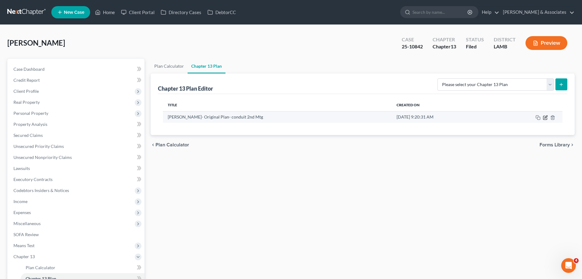
click at [546, 116] on icon "button" at bounding box center [546, 116] width 3 height 3
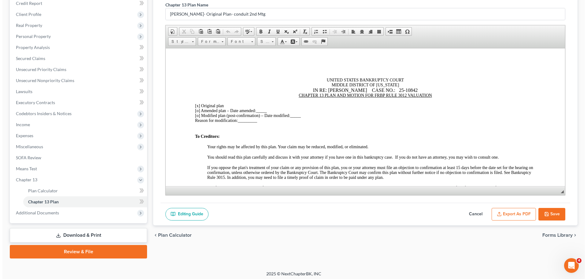
scroll to position [79, 0]
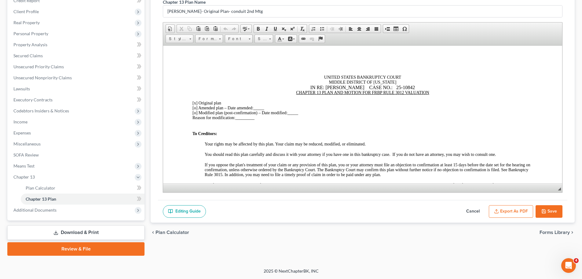
click at [504, 211] on button "Export as PDF" at bounding box center [511, 211] width 44 height 13
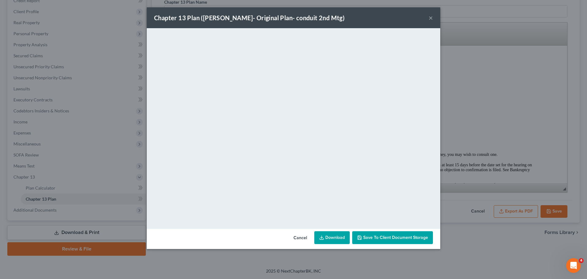
click at [337, 238] on link "Download" at bounding box center [331, 237] width 35 height 13
